Goal: Information Seeking & Learning: Learn about a topic

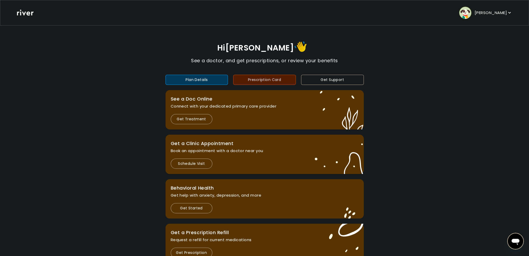
click at [274, 79] on button "Prescription Card" at bounding box center [264, 80] width 63 height 10
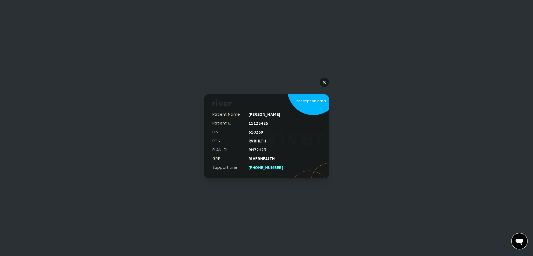
click at [325, 81] on icon "button" at bounding box center [324, 82] width 3 height 3
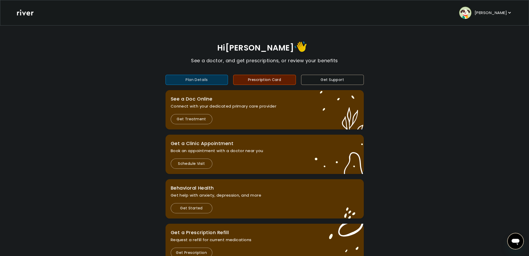
click at [210, 83] on button "Plan Details" at bounding box center [197, 80] width 63 height 10
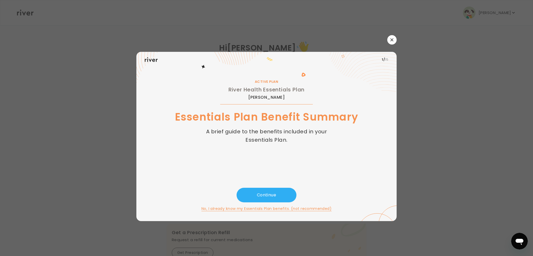
click at [347, 32] on div at bounding box center [266, 128] width 533 height 256
click at [281, 194] on button "Continue" at bounding box center [267, 195] width 60 height 15
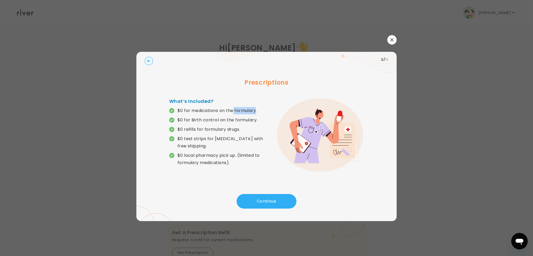
drag, startPoint x: 234, startPoint y: 110, endPoint x: 256, endPoint y: 109, distance: 21.4
click at [256, 109] on p "$0 for medications on the formulary." at bounding box center [217, 110] width 79 height 7
click at [289, 191] on div "2 / 15 Prescriptions What’s Included? $0 for medications on the formulary. $0 f…" at bounding box center [266, 136] width 260 height 169
click at [282, 199] on button "Continue" at bounding box center [267, 201] width 60 height 15
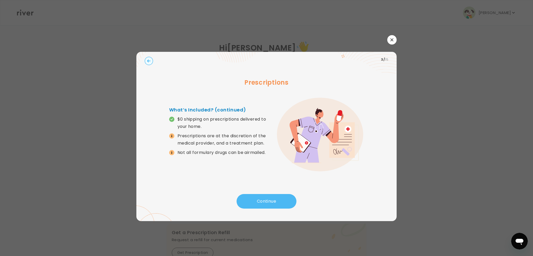
click at [276, 201] on button "Continue" at bounding box center [267, 201] width 60 height 15
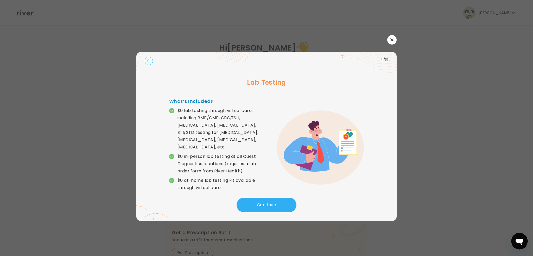
click at [150, 61] on icon "button" at bounding box center [148, 60] width 3 height 3
click at [149, 60] on circle "button" at bounding box center [149, 61] width 8 height 8
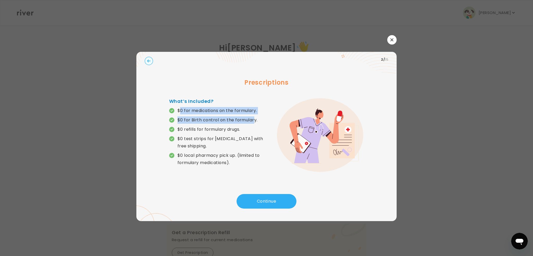
drag, startPoint x: 180, startPoint y: 111, endPoint x: 252, endPoint y: 114, distance: 72.7
click at [252, 114] on div "$0 for medications on the formulary. $0 for Birth control on the formulary. $0 …" at bounding box center [217, 136] width 97 height 59
click at [266, 200] on button "Continue" at bounding box center [267, 201] width 60 height 15
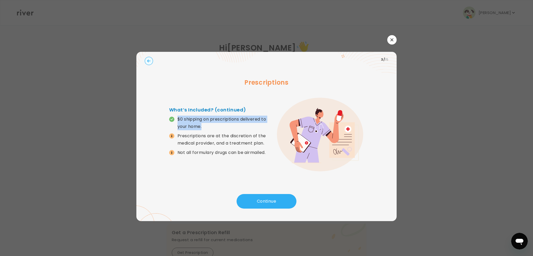
click at [149, 60] on circle "button" at bounding box center [149, 61] width 8 height 8
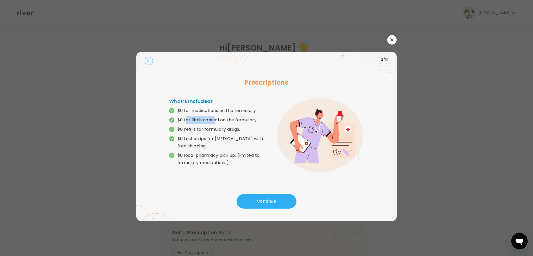
drag, startPoint x: 186, startPoint y: 118, endPoint x: 214, endPoint y: 122, distance: 28.0
click at [214, 122] on p "$0 for Birth control on the formulary." at bounding box center [218, 119] width 80 height 7
click at [264, 130] on p "$0 refills for formulary drugs." at bounding box center [217, 129] width 97 height 7
click at [270, 203] on button "Continue" at bounding box center [267, 201] width 60 height 15
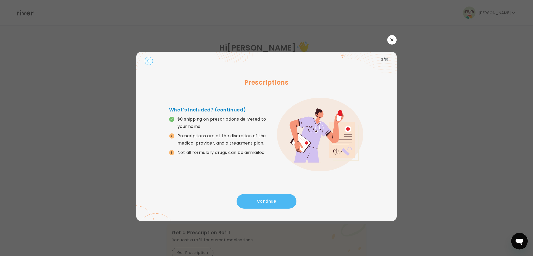
click at [283, 203] on button "Continue" at bounding box center [267, 201] width 60 height 15
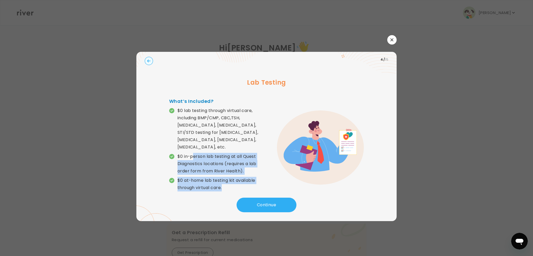
drag, startPoint x: 194, startPoint y: 148, endPoint x: 225, endPoint y: 179, distance: 43.1
click at [225, 179] on div "$0 lab testing through virtual care, including BMP/CMP, CBC,TSH, [MEDICAL_DATA]…" at bounding box center [217, 149] width 97 height 84
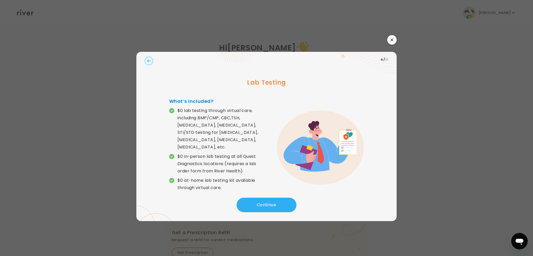
click at [195, 123] on p "$0 lab testing through virtual care, including BMP/CMP, CBC,TSH, [MEDICAL_DATA]…" at bounding box center [222, 129] width 89 height 44
drag, startPoint x: 195, startPoint y: 123, endPoint x: 231, endPoint y: 125, distance: 35.7
click at [231, 125] on p "$0 lab testing through virtual care, including BMP/CMP, CBC,TSH, [MEDICAL_DATA]…" at bounding box center [222, 129] width 89 height 44
click at [231, 126] on p "$0 lab testing through virtual care, including BMP/CMP, CBC,TSH, [MEDICAL_DATA]…" at bounding box center [222, 129] width 89 height 44
drag, startPoint x: 176, startPoint y: 126, endPoint x: 257, endPoint y: 128, distance: 81.2
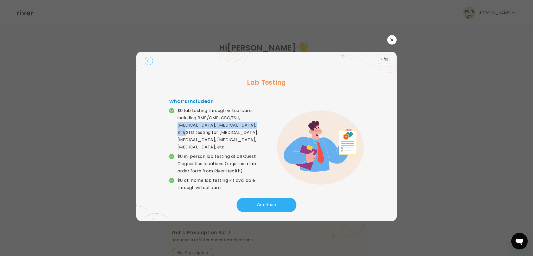
click at [257, 128] on p "$0 lab testing through virtual care, including BMP/CMP, CBC,TSH, [MEDICAL_DATA]…" at bounding box center [217, 129] width 97 height 44
drag, startPoint x: 199, startPoint y: 118, endPoint x: 222, endPoint y: 118, distance: 22.6
click at [222, 118] on p "$0 lab testing through virtual care, including BMP/CMP, CBC,TSH, [MEDICAL_DATA]…" at bounding box center [222, 129] width 89 height 44
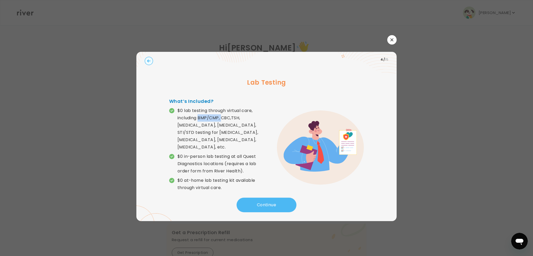
click at [259, 198] on button "Continue" at bounding box center [267, 205] width 60 height 15
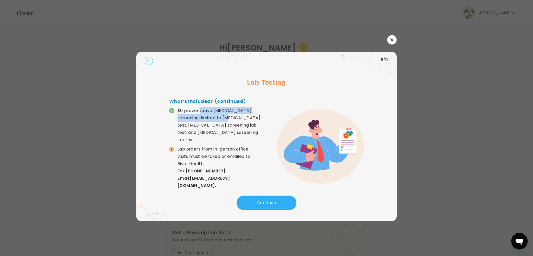
drag, startPoint x: 199, startPoint y: 106, endPoint x: 225, endPoint y: 120, distance: 29.3
click at [225, 120] on div "What’s Included? (continued) $0 preventative [MEDICAL_DATA] screening: limited …" at bounding box center [217, 147] width 97 height 98
click at [227, 124] on p "$0 preventative [MEDICAL_DATA] screening: limited to [MEDICAL_DATA] test, [MEDI…" at bounding box center [222, 125] width 89 height 36
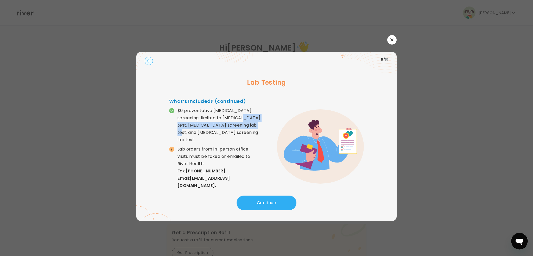
drag, startPoint x: 236, startPoint y: 118, endPoint x: 245, endPoint y: 122, distance: 9.1
click at [245, 122] on p "$0 preventative [MEDICAL_DATA] screening: limited to [MEDICAL_DATA] test, [MEDI…" at bounding box center [222, 125] width 89 height 36
click at [234, 125] on p "$0 preventative [MEDICAL_DATA] screening: limited to [MEDICAL_DATA] test, [MEDI…" at bounding box center [222, 125] width 89 height 36
click at [231, 124] on p "$0 preventative [MEDICAL_DATA] screening: limited to [MEDICAL_DATA] test, [MEDI…" at bounding box center [222, 125] width 89 height 36
click at [230, 124] on p "$0 preventative [MEDICAL_DATA] screening: limited to [MEDICAL_DATA] test, [MEDI…" at bounding box center [222, 125] width 89 height 36
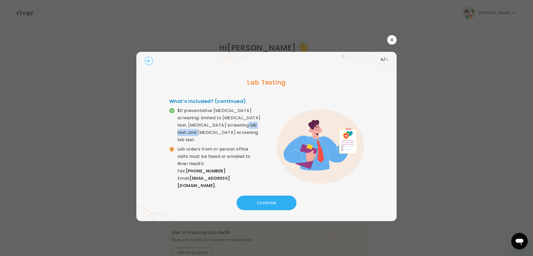
drag, startPoint x: 230, startPoint y: 124, endPoint x: 260, endPoint y: 123, distance: 29.7
click at [260, 123] on p "$0 preventative [MEDICAL_DATA] screening: limited to [MEDICAL_DATA] test, [MEDI…" at bounding box center [222, 125] width 89 height 36
click at [270, 203] on button "Continue" at bounding box center [267, 202] width 60 height 15
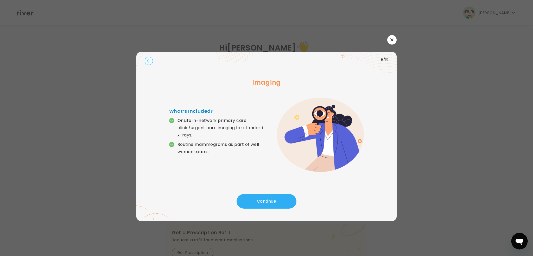
click at [185, 136] on p "Onsite in-network primary care clinic/urgent care imaging for standard x-rays." at bounding box center [222, 128] width 89 height 22
click at [181, 145] on p "Routine mammograms as part of well woman exams." at bounding box center [222, 148] width 89 height 15
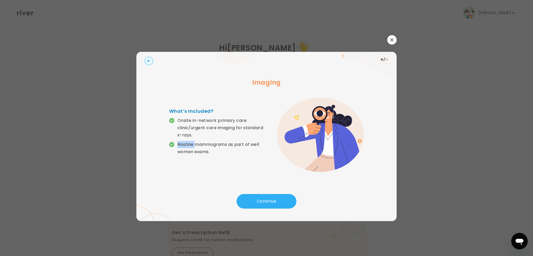
click at [181, 144] on p "Routine mammograms as part of well woman exams." at bounding box center [222, 148] width 89 height 15
click at [209, 146] on p "Routine mammograms as part of well woman exams." at bounding box center [222, 148] width 89 height 15
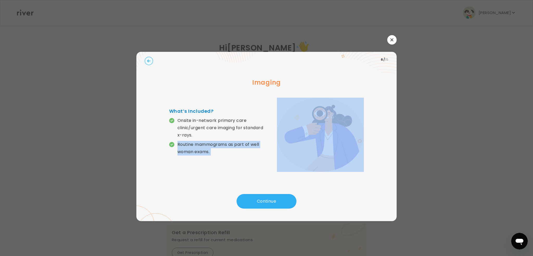
click at [209, 146] on p "Routine mammograms as part of well woman exams." at bounding box center [222, 148] width 89 height 15
click at [209, 147] on p "Routine mammograms as part of well woman exams." at bounding box center [222, 148] width 89 height 15
click at [280, 206] on button "Continue" at bounding box center [267, 201] width 60 height 15
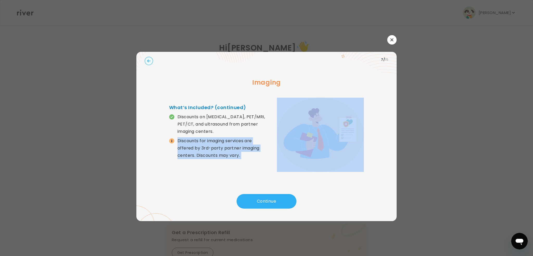
click at [214, 178] on div "Imaging What’s Included? (continued) Discounts on [MEDICAL_DATA], PET/MRI, PET/…" at bounding box center [267, 130] width 244 height 127
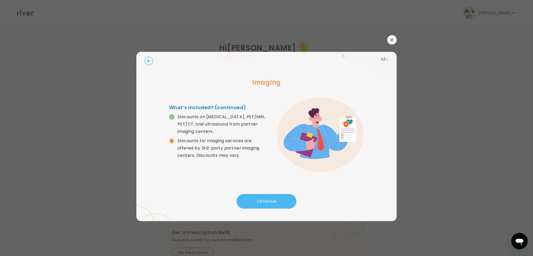
click at [273, 205] on button "Continue" at bounding box center [267, 201] width 60 height 15
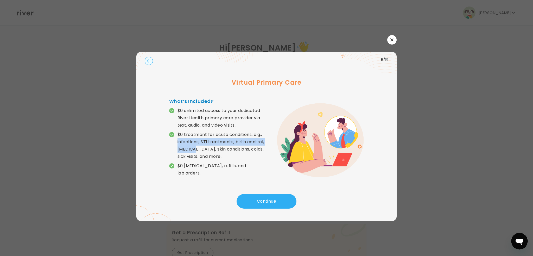
drag, startPoint x: 178, startPoint y: 144, endPoint x: 192, endPoint y: 147, distance: 14.3
click at [192, 146] on p "$0 treatment for acute conditions, e.g., infections, STI treatments, birth cont…" at bounding box center [222, 145] width 89 height 29
click at [250, 200] on button "Continue" at bounding box center [267, 201] width 60 height 15
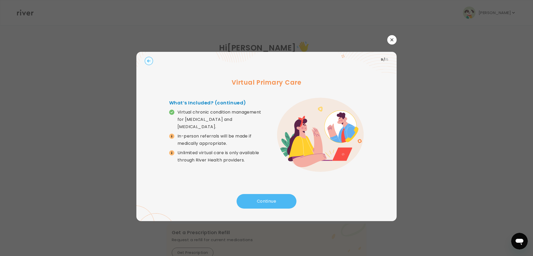
click at [249, 199] on button "Continue" at bounding box center [267, 201] width 60 height 15
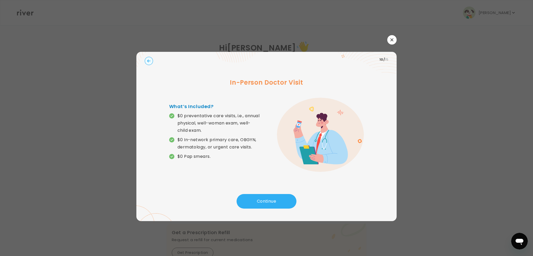
click at [151, 63] on circle "button" at bounding box center [149, 61] width 8 height 8
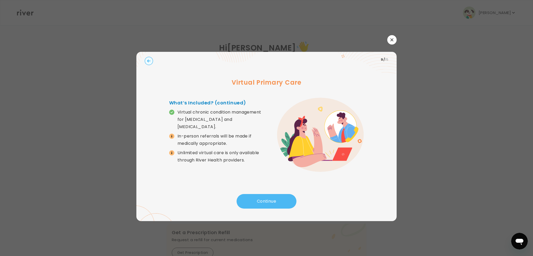
click at [255, 197] on button "Continue" at bounding box center [267, 201] width 60 height 15
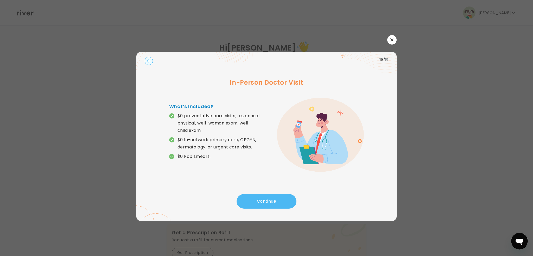
click at [253, 201] on button "Continue" at bounding box center [267, 201] width 60 height 15
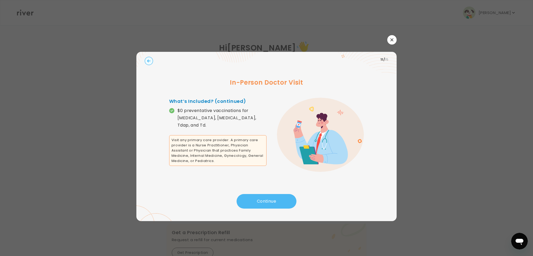
click at [257, 204] on button "Continue" at bounding box center [267, 201] width 60 height 15
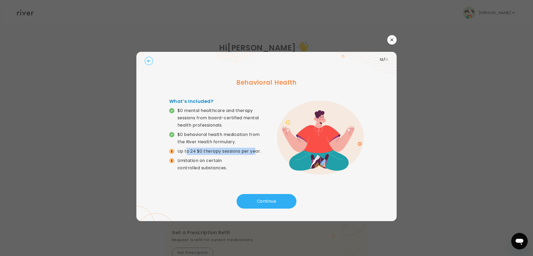
drag, startPoint x: 186, startPoint y: 150, endPoint x: 256, endPoint y: 151, distance: 70.8
click at [256, 151] on p "Up to 24 $0 therapy sessions per year." at bounding box center [220, 151] width 84 height 7
click at [251, 200] on button "Continue" at bounding box center [267, 201] width 60 height 15
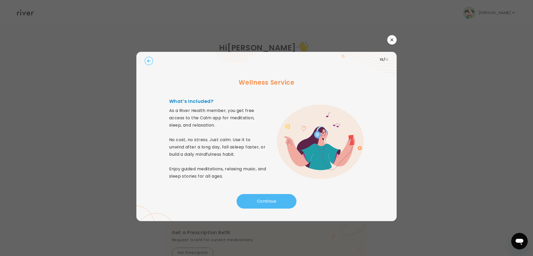
click at [263, 202] on button "Continue" at bounding box center [267, 201] width 60 height 15
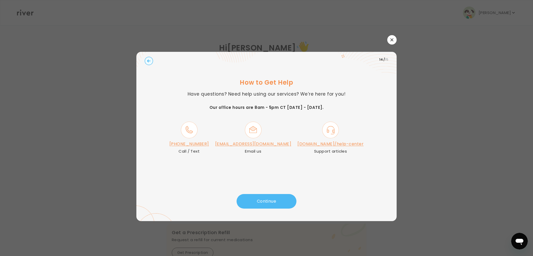
click at [281, 204] on button "Continue" at bounding box center [267, 201] width 60 height 15
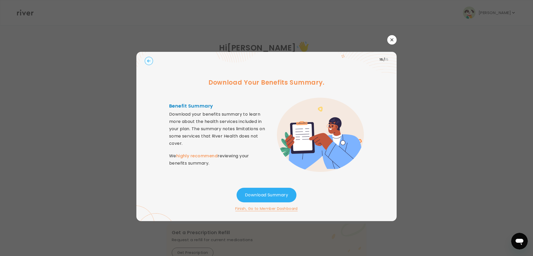
click at [281, 204] on div "Download Summary Finish, Go to Member Dashboard" at bounding box center [267, 200] width 244 height 24
click at [277, 195] on button "Download Summary" at bounding box center [267, 195] width 60 height 15
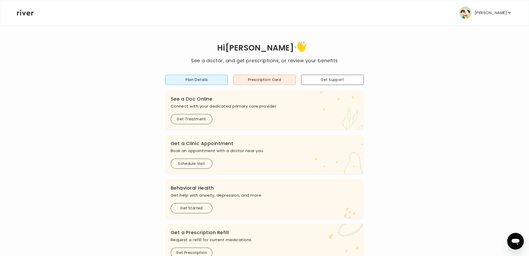
click at [125, 132] on div "Hi [PERSON_NAME] See a doctor, and get prescriptions, or review your benefits P…" at bounding box center [265, 174] width 496 height 268
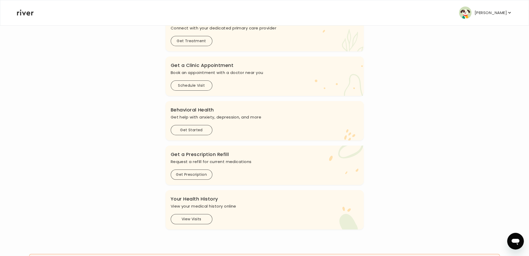
scroll to position [119, 0]
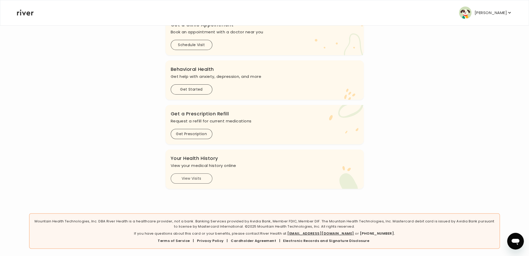
click at [202, 173] on button "View Visits" at bounding box center [192, 178] width 42 height 10
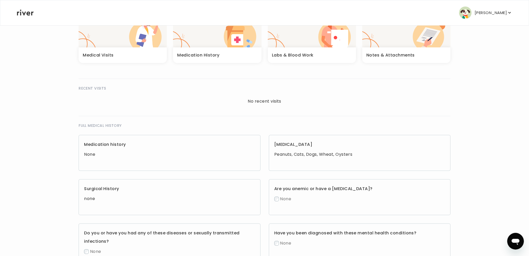
scroll to position [104, 0]
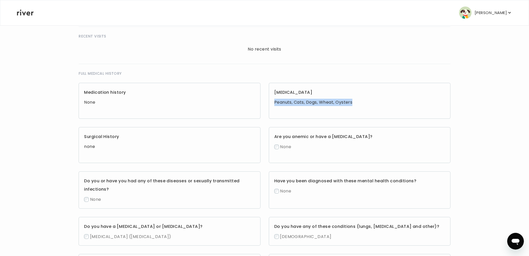
drag, startPoint x: 273, startPoint y: 103, endPoint x: 356, endPoint y: 107, distance: 83.4
click at [356, 107] on div "[MEDICAL_DATA] Peanuts, Cats, Dogs, Wheat, Oysters" at bounding box center [360, 101] width 182 height 36
click at [234, 130] on div "Surgical History none" at bounding box center [170, 145] width 182 height 36
drag, startPoint x: 95, startPoint y: 146, endPoint x: 79, endPoint y: 148, distance: 15.6
click at [79, 148] on div "Surgical History none" at bounding box center [170, 145] width 182 height 36
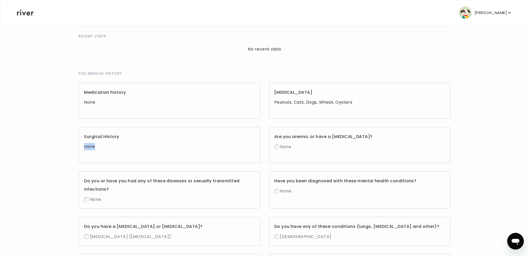
click at [101, 146] on div "none" at bounding box center [169, 146] width 171 height 7
click at [98, 146] on div "none" at bounding box center [169, 146] width 171 height 7
click at [99, 145] on div "none" at bounding box center [169, 146] width 171 height 7
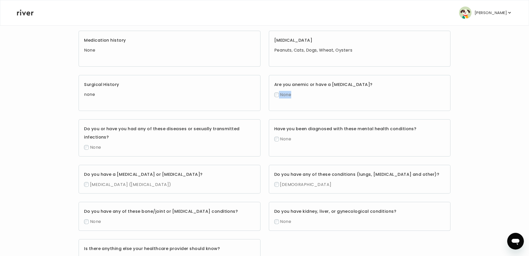
drag, startPoint x: 278, startPoint y: 91, endPoint x: 317, endPoint y: 105, distance: 41.5
click at [319, 101] on div "Are you anemic or have a [MEDICAL_DATA]? None" at bounding box center [360, 93] width 182 height 36
click at [285, 126] on h3 "Have you been diagnosed with these mental health conditions?" at bounding box center [359, 129] width 171 height 8
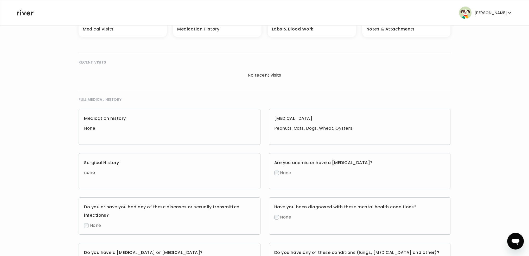
scroll to position [0, 0]
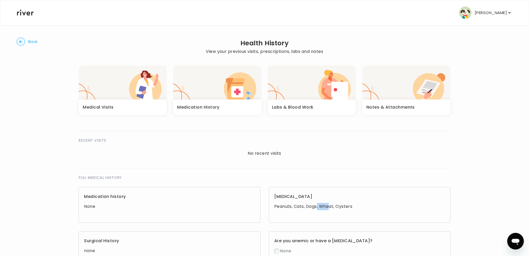
drag, startPoint x: 317, startPoint y: 204, endPoint x: 322, endPoint y: 205, distance: 4.5
click at [329, 205] on div "Peanuts, Cats, Dogs, Wheat, Oysters" at bounding box center [359, 206] width 171 height 7
drag, startPoint x: 275, startPoint y: 205, endPoint x: 284, endPoint y: 205, distance: 8.9
click at [283, 205] on div "Peanuts, Cats, Dogs, Wheat, Oysters" at bounding box center [359, 206] width 171 height 7
click at [250, 195] on h3 "Medication history" at bounding box center [169, 196] width 171 height 8
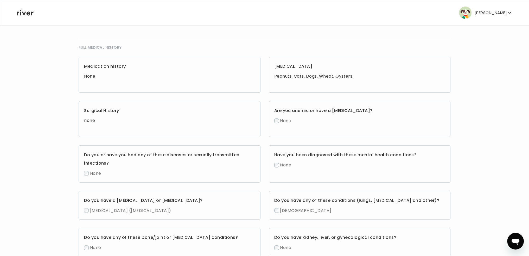
scroll to position [192, 0]
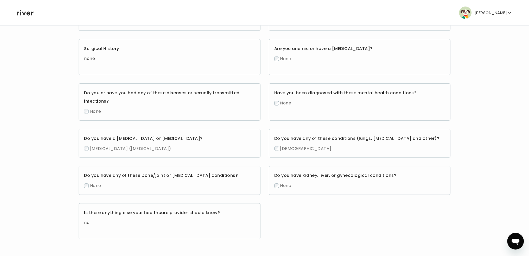
click at [86, 220] on div "no" at bounding box center [169, 222] width 171 height 7
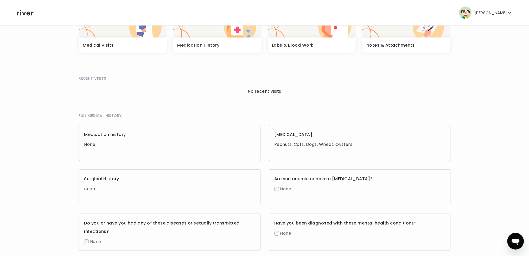
scroll to position [0, 0]
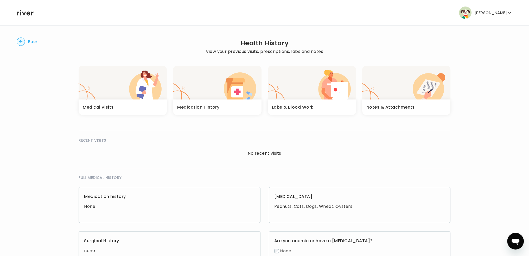
click at [29, 45] on span "Back" at bounding box center [33, 41] width 10 height 7
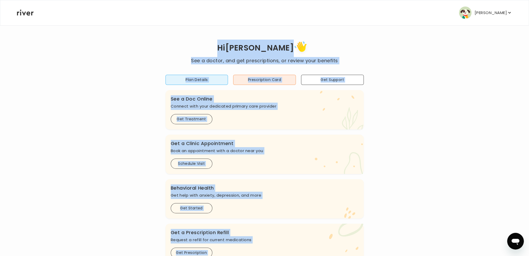
scroll to position [119, 0]
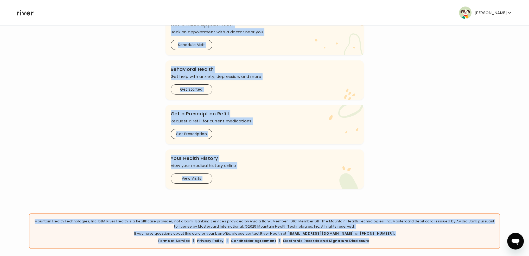
click at [144, 142] on div "Hi [PERSON_NAME] See a doctor, and get prescriptions, or review your benefits P…" at bounding box center [265, 55] width 496 height 268
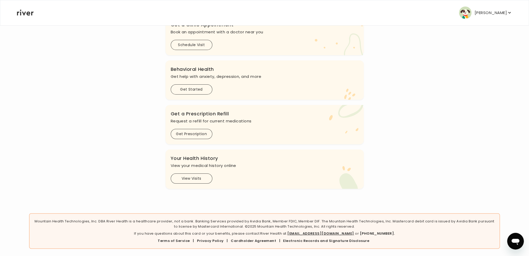
scroll to position [0, 0]
